Goal: Transaction & Acquisition: Purchase product/service

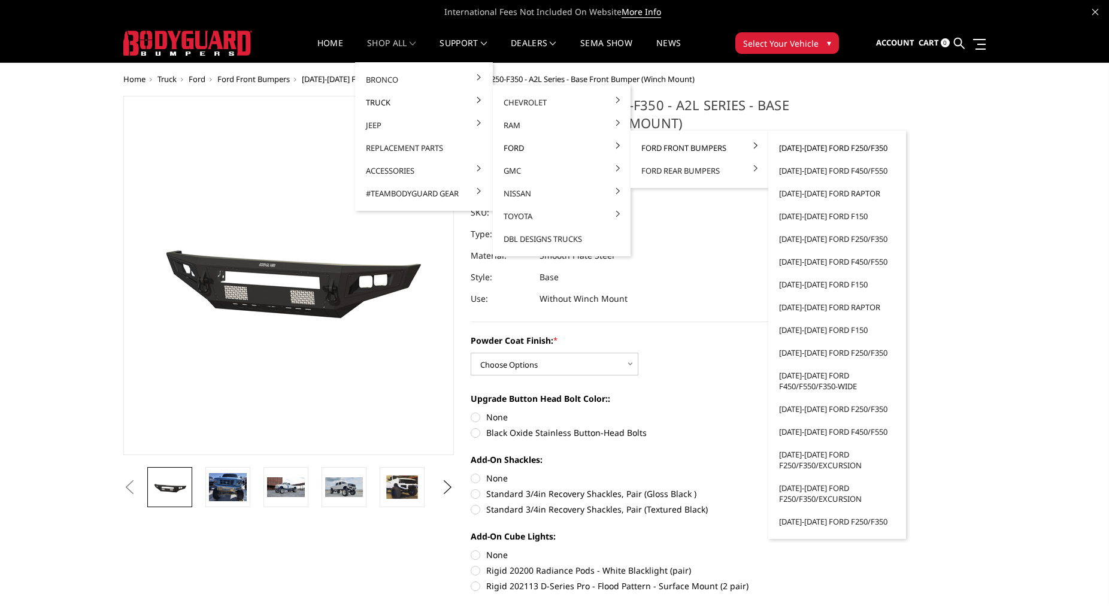
click at [845, 150] on link "[DATE]-[DATE] Ford F250/F350" at bounding box center [837, 147] width 128 height 23
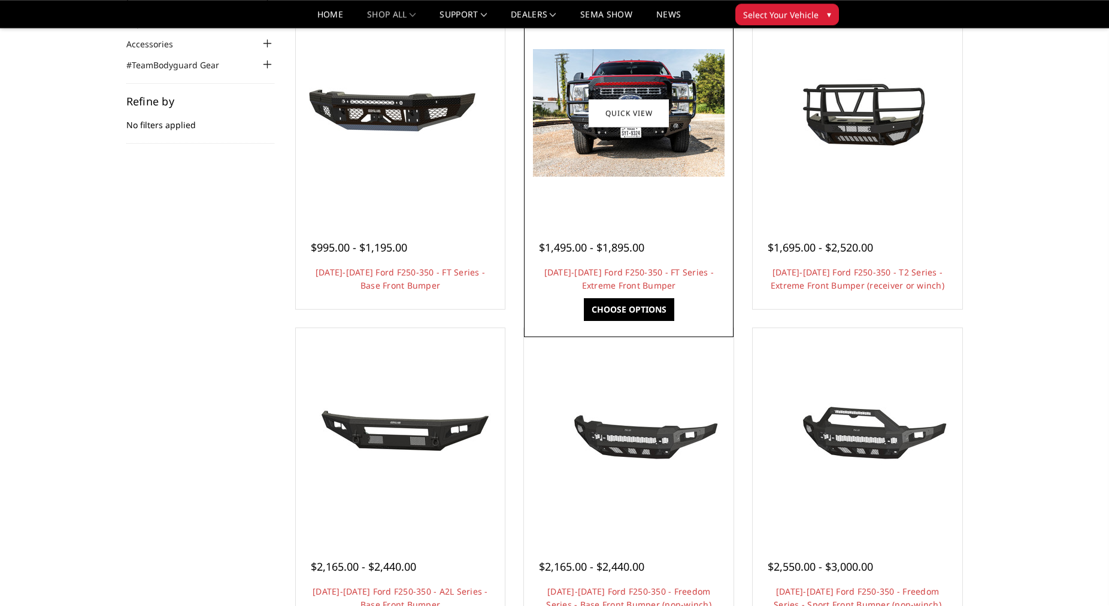
scroll to position [142, 0]
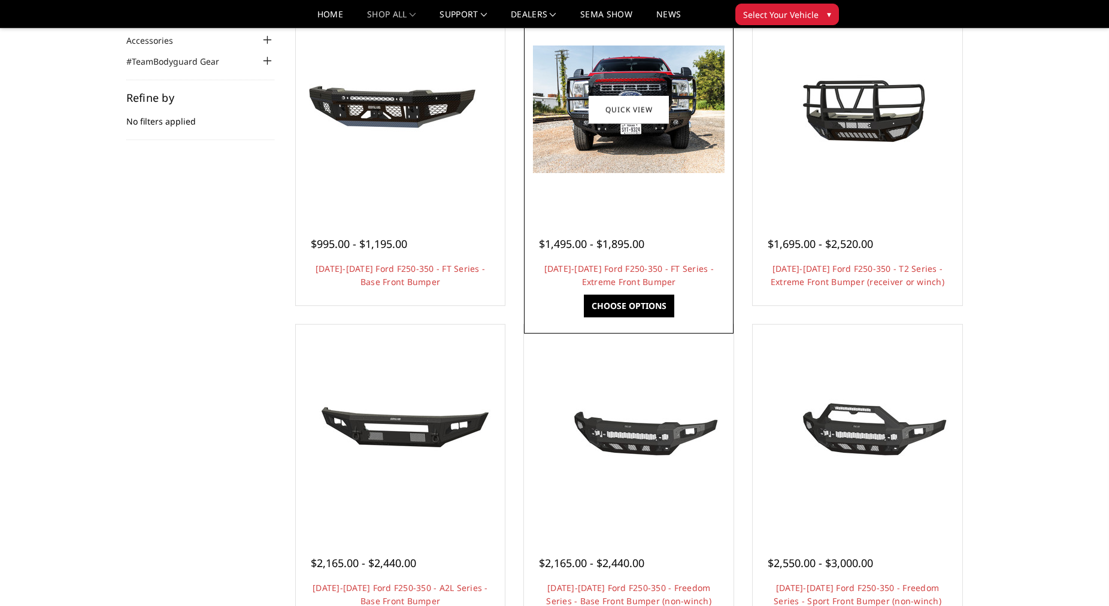
click at [596, 180] on div at bounding box center [629, 110] width 204 height 204
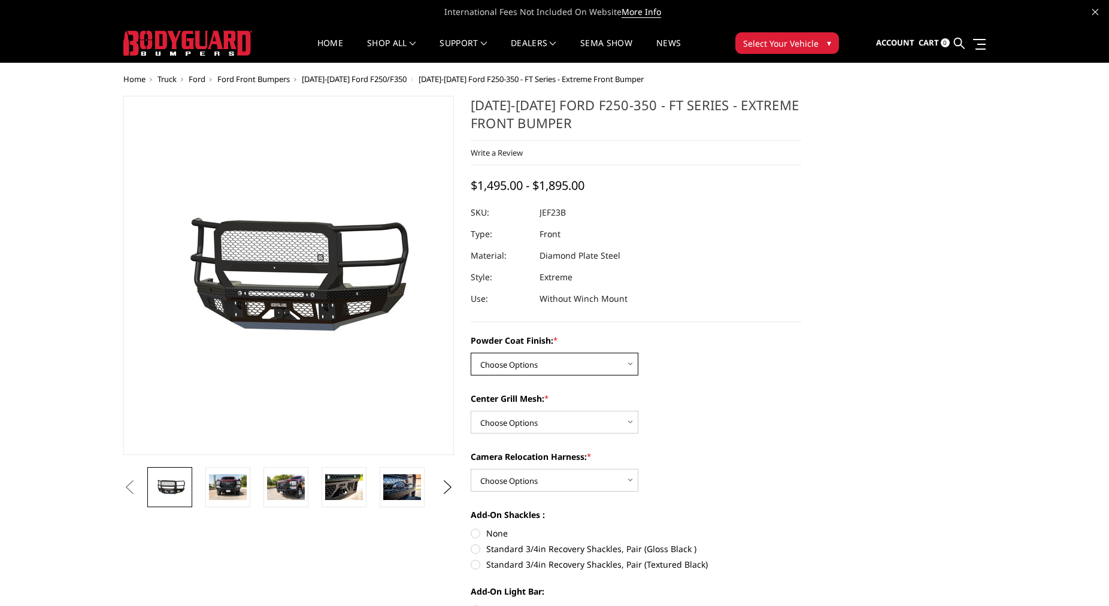
click at [471, 353] on select "Choose Options Bare Metal Gloss Black Powder Coat Textured Black Powder Coat" at bounding box center [555, 364] width 168 height 23
